Goal: Information Seeking & Learning: Learn about a topic

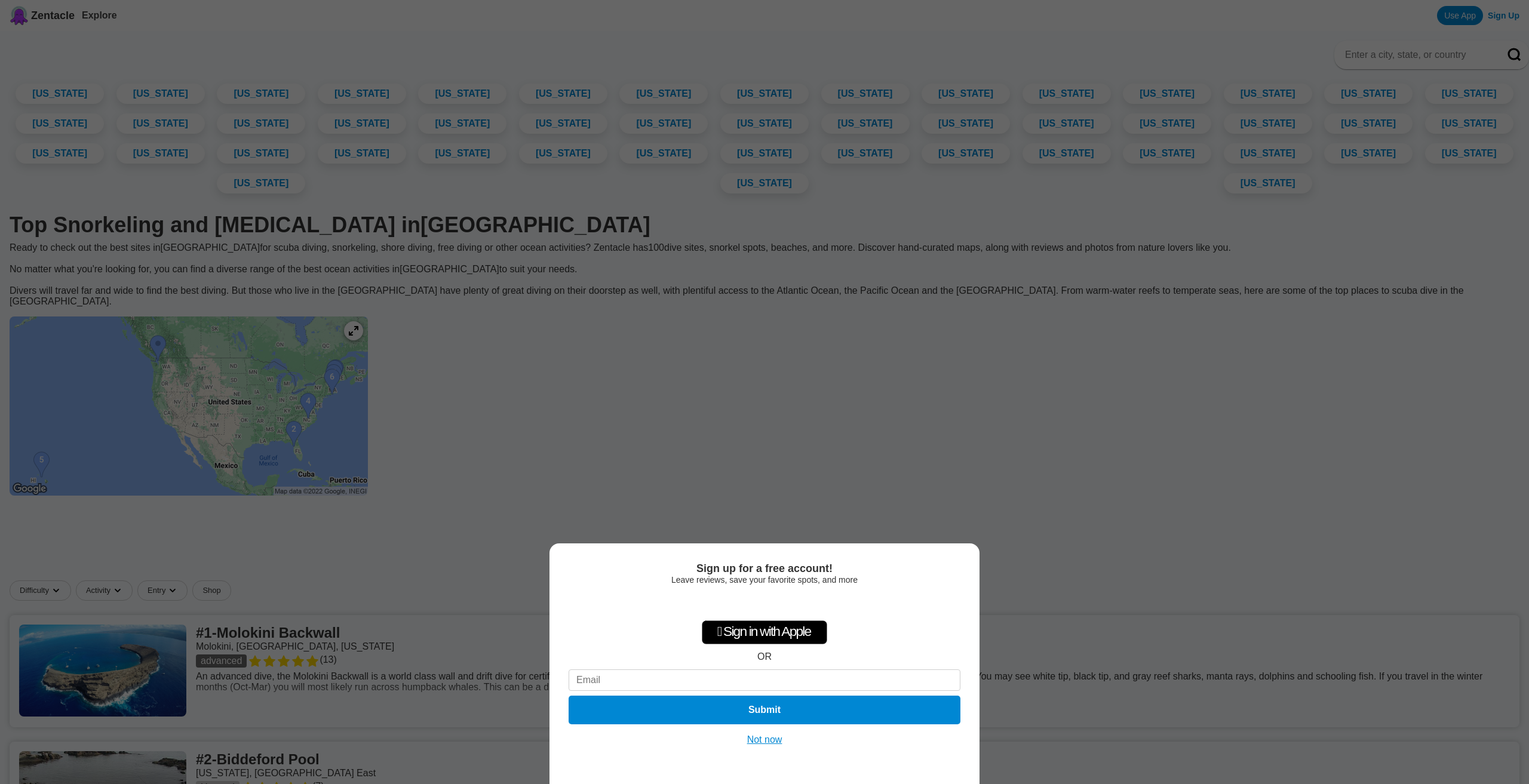
click at [1136, 428] on div "Sign up for a free account! Leave reviews, save your favorite spots, and more …" at bounding box center [764, 392] width 1529 height 784
click at [775, 742] on button "Not now" at bounding box center [764, 740] width 43 height 12
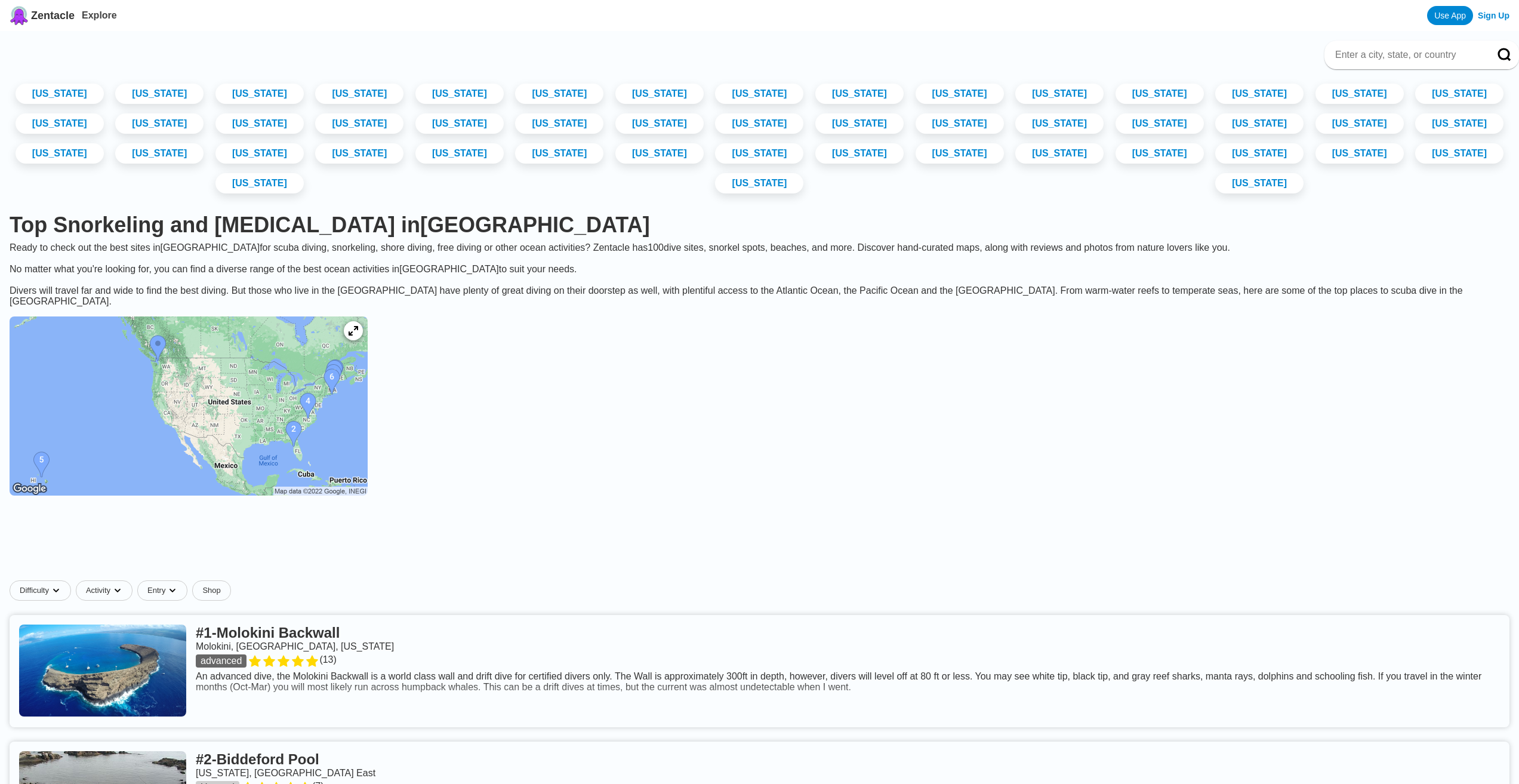
click at [367, 440] on img at bounding box center [188, 406] width 358 height 179
click at [806, 97] on link "[US_STATE]" at bounding box center [760, 94] width 93 height 22
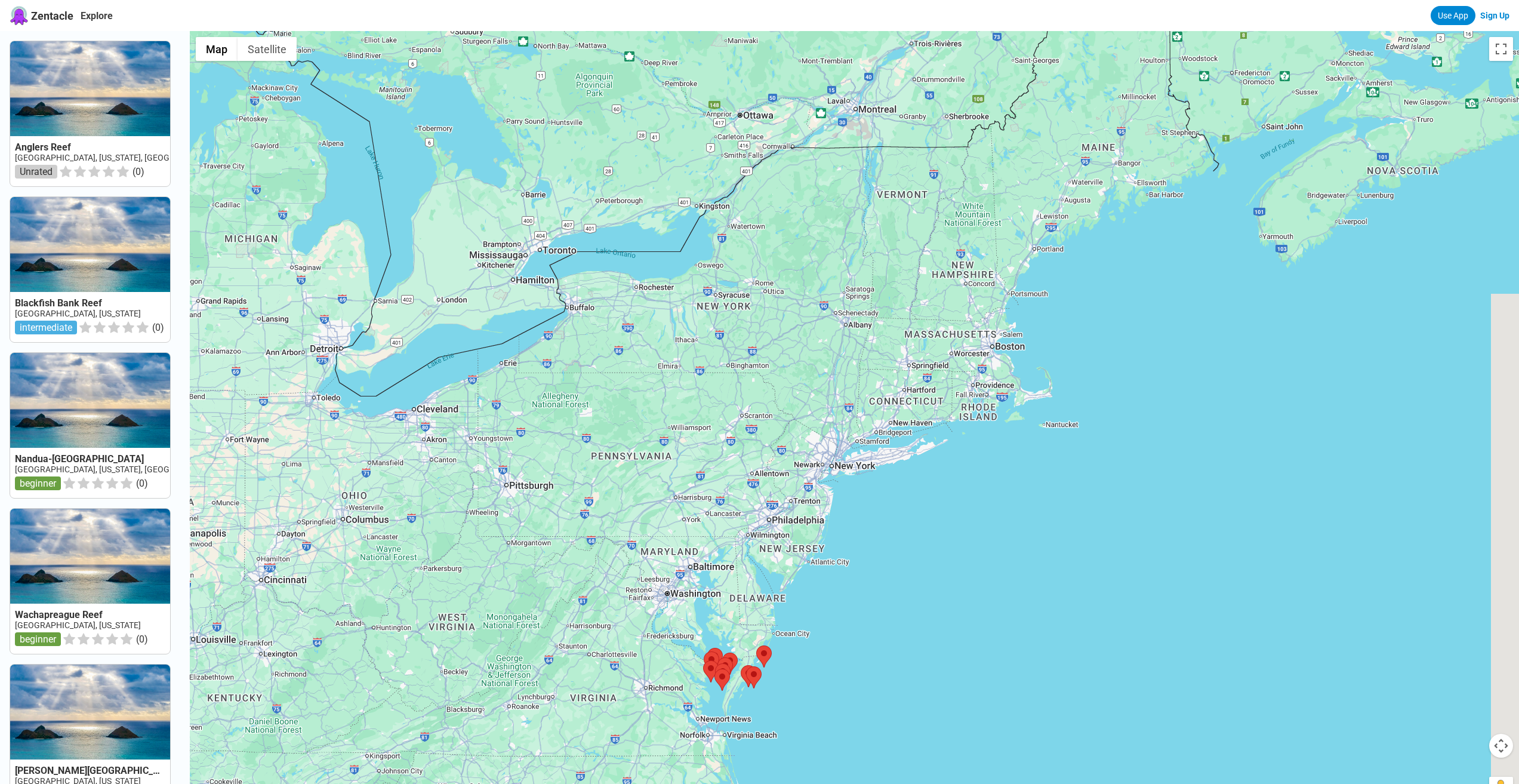
drag, startPoint x: 1084, startPoint y: 261, endPoint x: 968, endPoint y: 512, distance: 276.5
click at [968, 512] on div at bounding box center [854, 423] width 1329 height 784
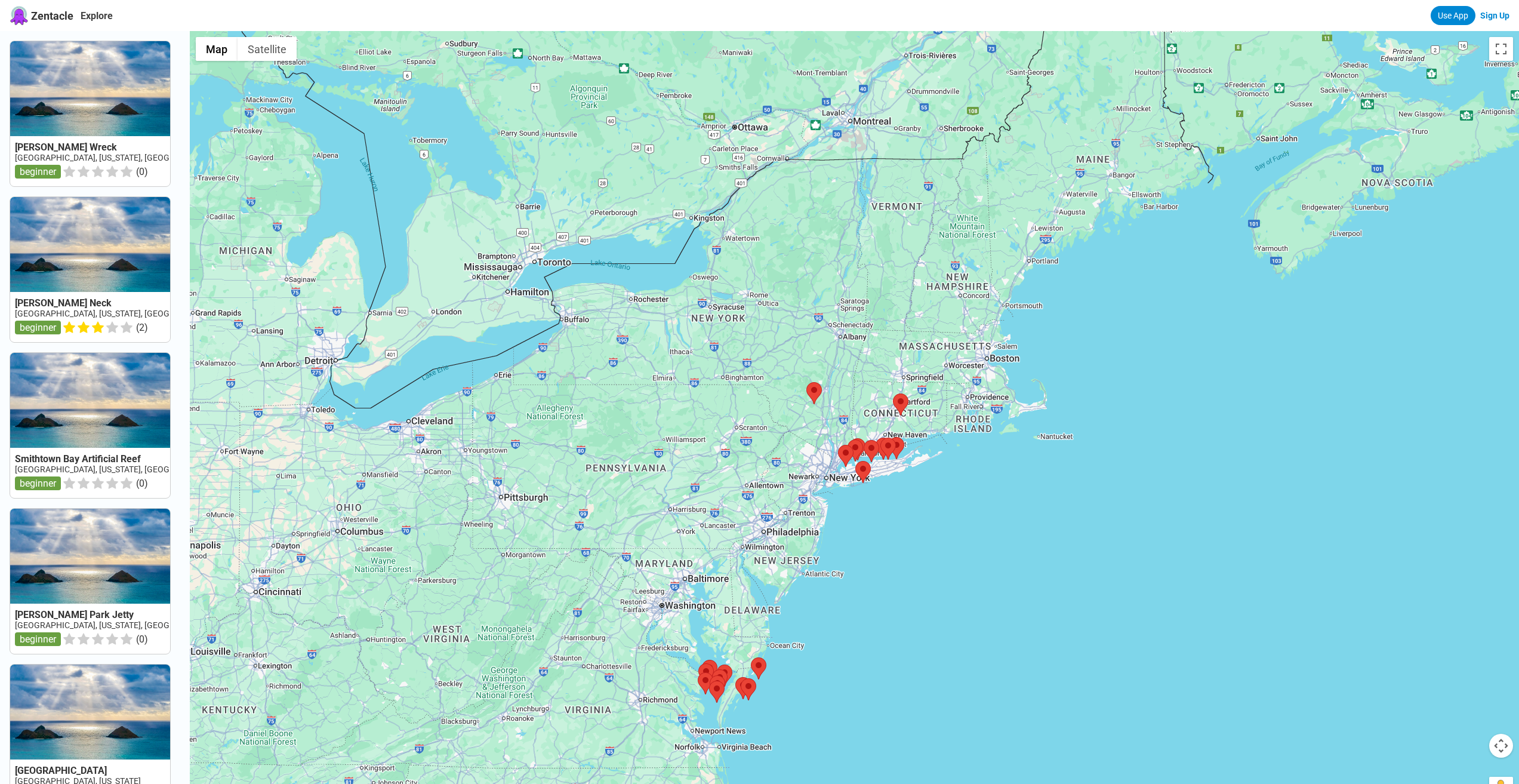
click at [1035, 354] on div at bounding box center [854, 423] width 1329 height 784
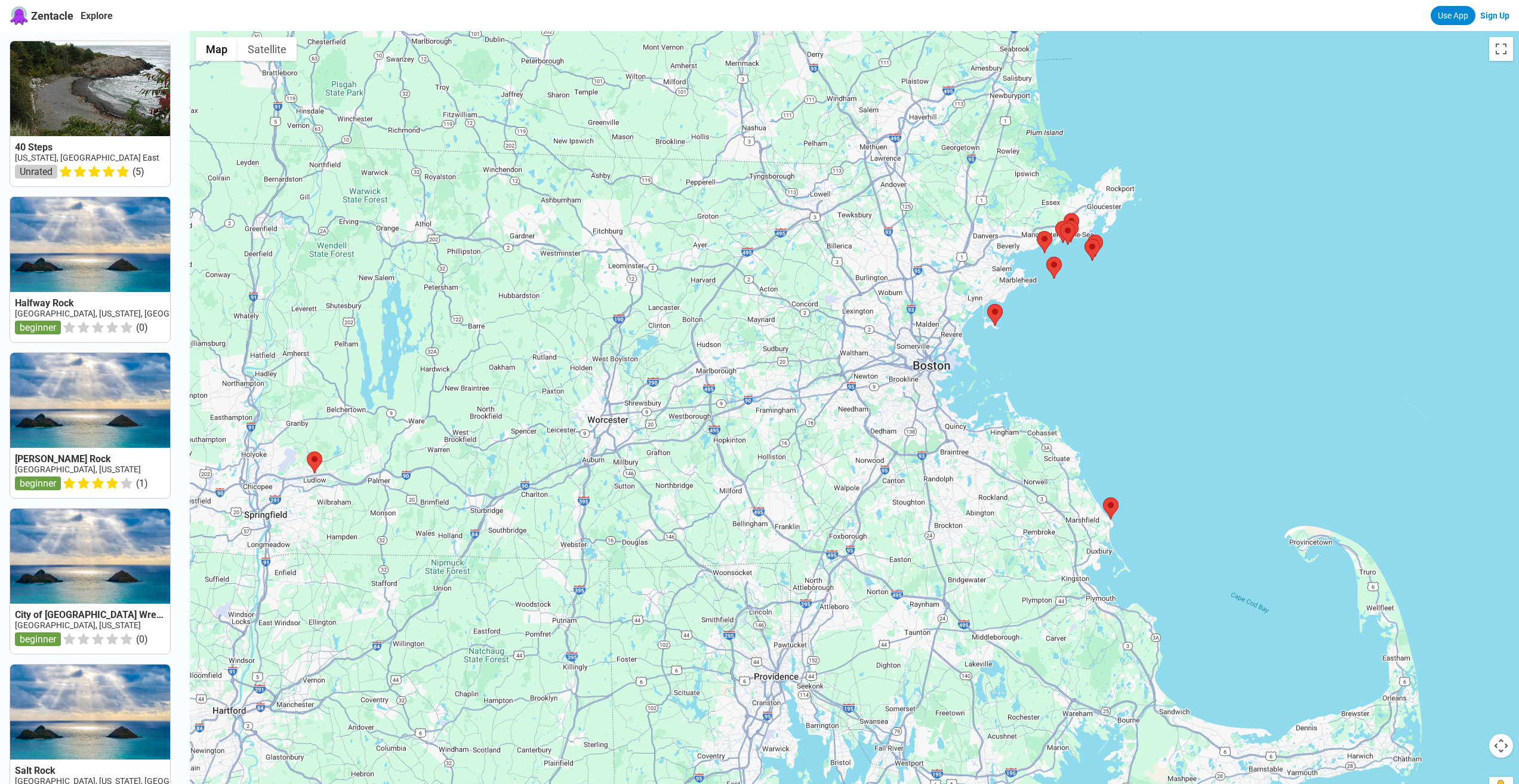
drag, startPoint x: 787, startPoint y: 435, endPoint x: 906, endPoint y: 430, distance: 119.1
click at [906, 430] on div at bounding box center [854, 423] width 1329 height 784
click at [307, 452] on area at bounding box center [307, 452] width 0 height 0
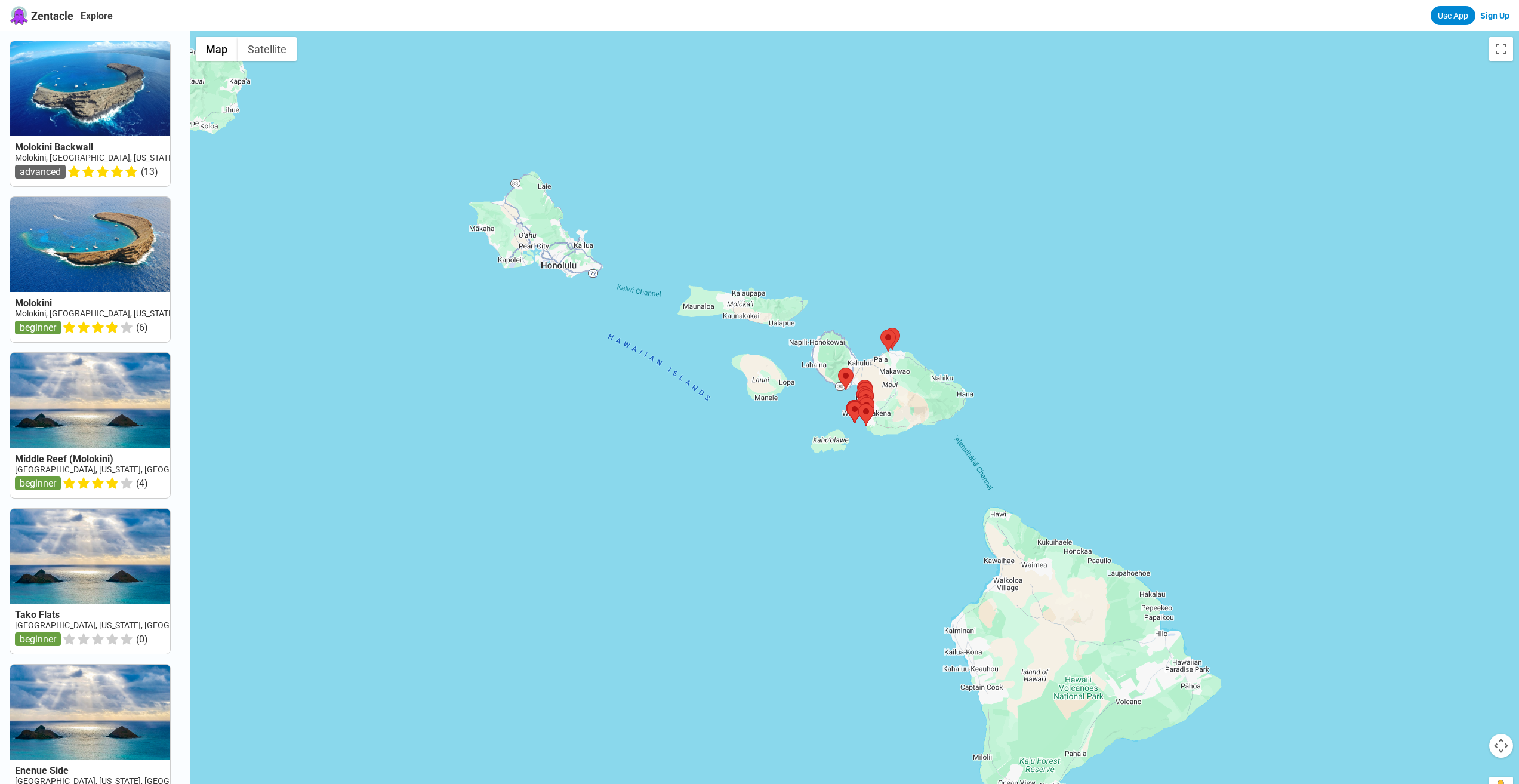
drag, startPoint x: 382, startPoint y: 216, endPoint x: 382, endPoint y: 210, distance: 6.0
